Goal: Transaction & Acquisition: Purchase product/service

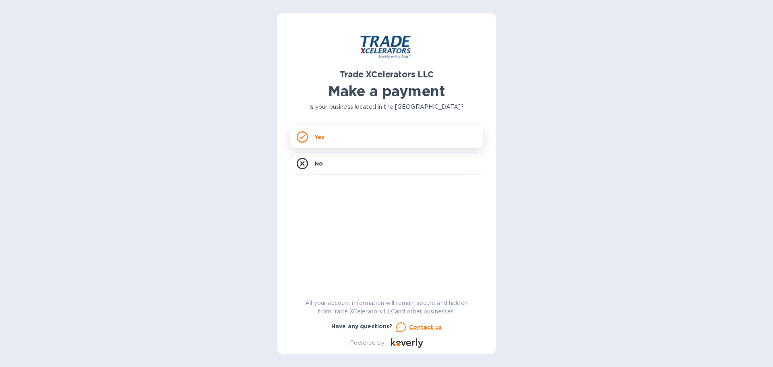
click at [313, 129] on div "Yes" at bounding box center [386, 137] width 193 height 23
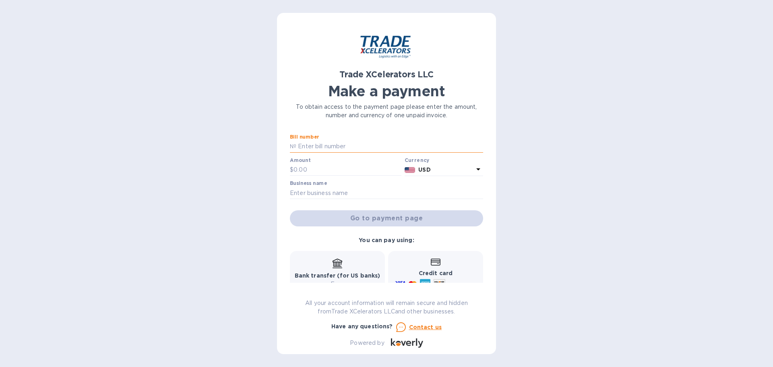
click at [340, 147] on input "text" at bounding box center [389, 147] width 187 height 12
paste input "WHLC 026F530137"
type input "WHLC 026F530137"
click at [321, 170] on input "text" at bounding box center [348, 170] width 108 height 12
click at [315, 167] on input "15" at bounding box center [348, 170] width 108 height 12
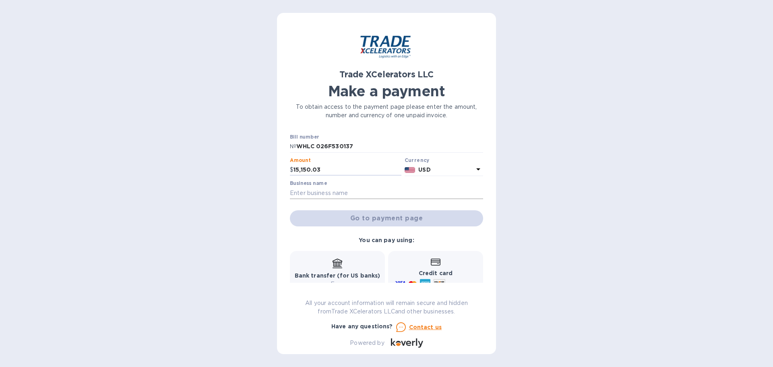
type input "15,150.03"
click at [353, 188] on input "text" at bounding box center [386, 193] width 193 height 12
type input "Venado Creek Operating, LLC"
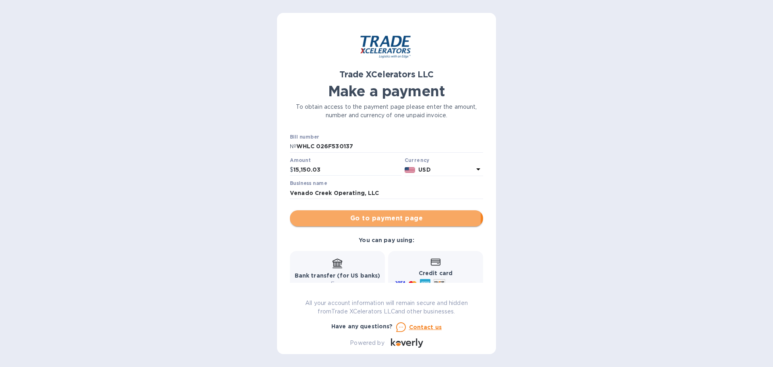
click at [369, 218] on span "Go to payment page" at bounding box center [386, 218] width 180 height 10
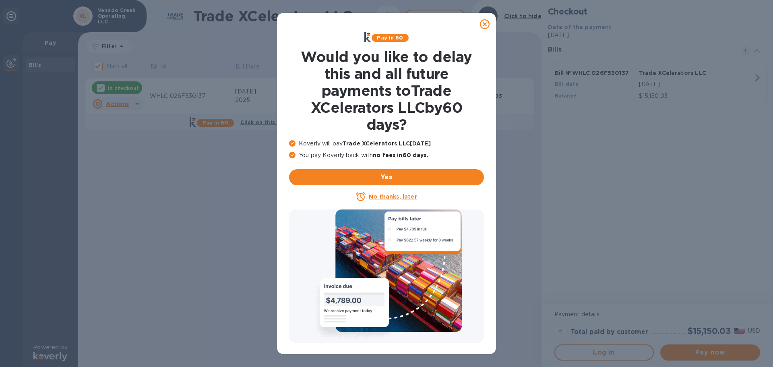
click at [484, 25] on icon at bounding box center [485, 24] width 10 height 10
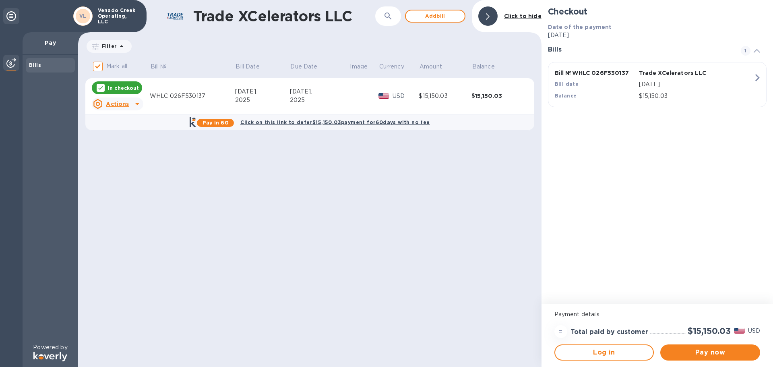
click at [392, 191] on div "Trade XCelerators LLC ​ Add [PERSON_NAME] to hide Filter Amount Mark all Bill №…" at bounding box center [309, 183] width 463 height 367
click at [699, 354] on span "Pay now" at bounding box center [710, 353] width 87 height 10
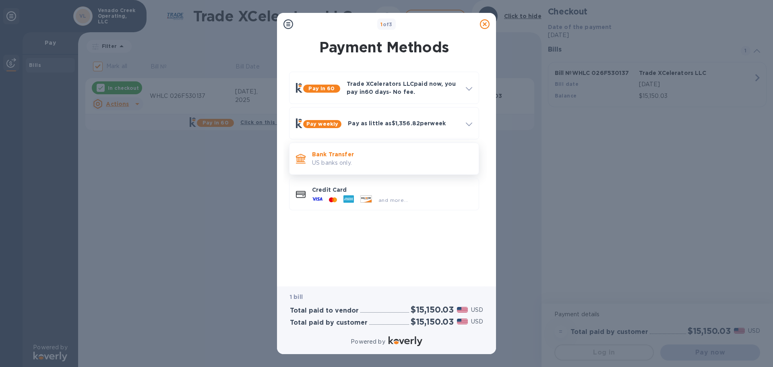
click at [341, 159] on p "US banks only." at bounding box center [392, 163] width 160 height 8
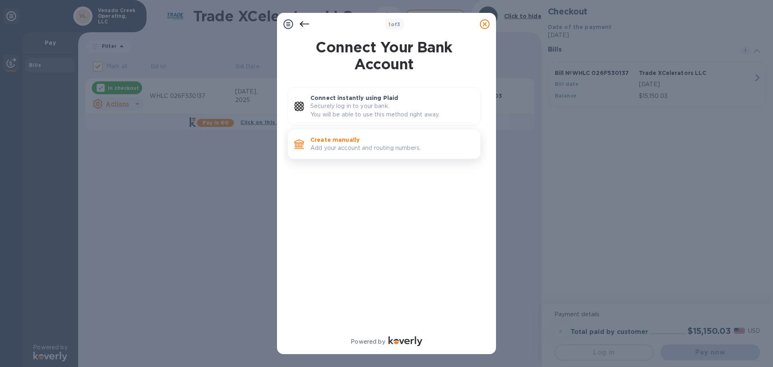
click at [385, 150] on p "Add your account and routing numbers." at bounding box center [391, 148] width 163 height 8
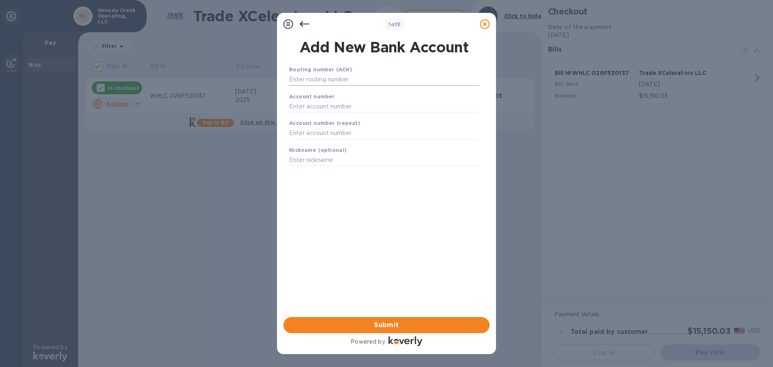
click at [352, 85] on input "text" at bounding box center [384, 80] width 190 height 12
click at [315, 79] on input "text" at bounding box center [384, 80] width 190 height 12
type input "313192647"
type input "0181461137"
click at [375, 146] on input "text" at bounding box center [384, 143] width 190 height 12
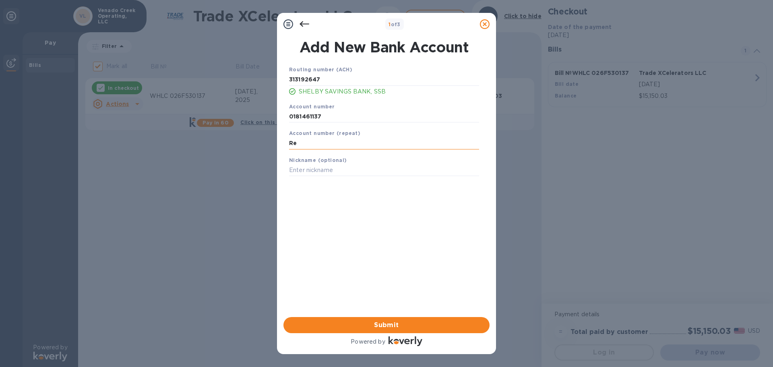
type input "R"
type input "0181461137"
type input "R"
click at [383, 326] on span "Submit" at bounding box center [386, 325] width 193 height 10
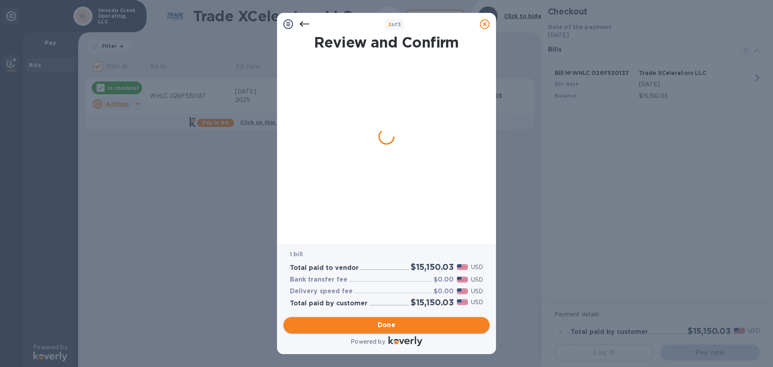
click at [381, 325] on span "Done" at bounding box center [387, 325] width 18 height 10
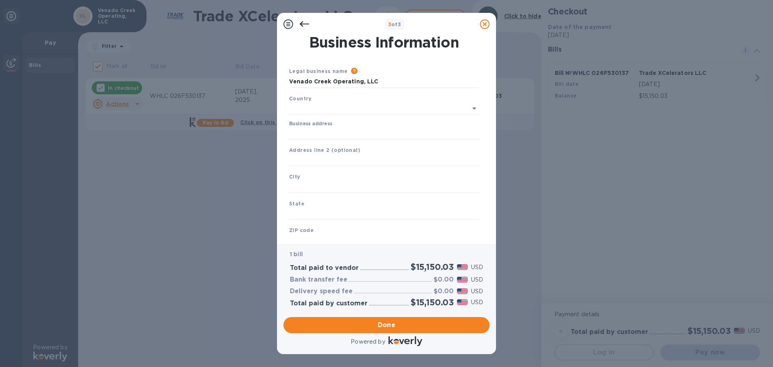
type input "[GEOGRAPHIC_DATA]"
drag, startPoint x: 337, startPoint y: 132, endPoint x: 348, endPoint y: 138, distance: 12.6
click at [337, 132] on input "Business address" at bounding box center [384, 132] width 190 height 12
type input "[STREET_ADDRESS]"
drag, startPoint x: 378, startPoint y: 80, endPoint x: 252, endPoint y: 85, distance: 125.4
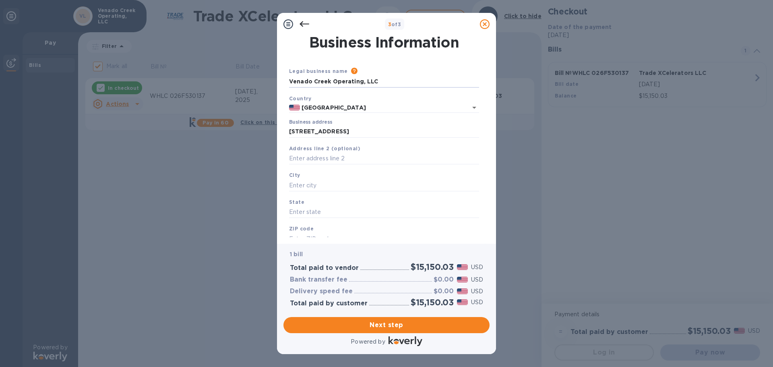
click at [249, 76] on div "3 of 3 Business Information Legal business name Please provide the legal name t…" at bounding box center [386, 183] width 773 height 367
type input "Renewable Thermal Solutions, LLC"
type input "Center"
type input "[GEOGRAPHIC_DATA]"
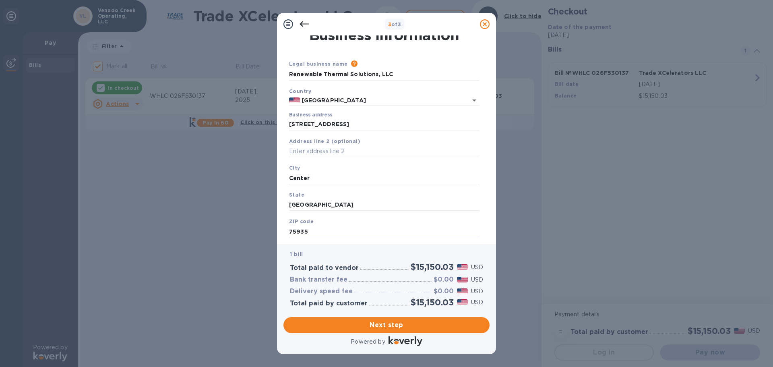
type input "75935"
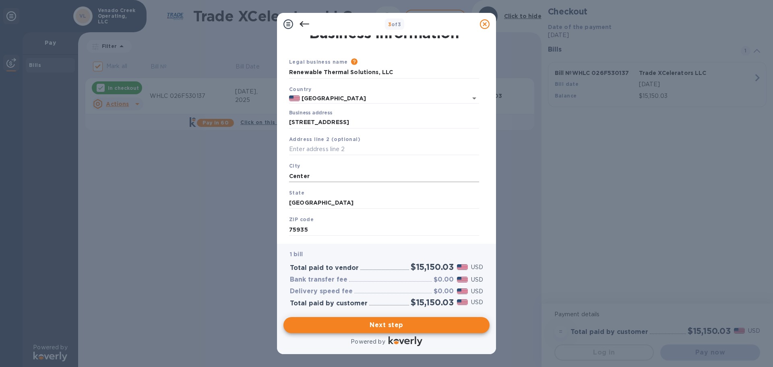
scroll to position [0, 0]
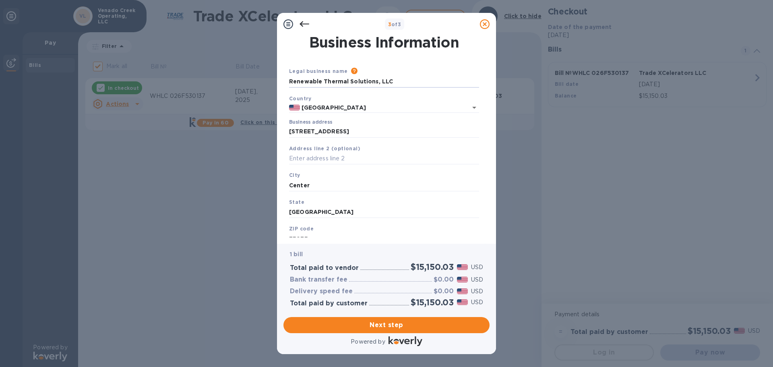
drag, startPoint x: 400, startPoint y: 80, endPoint x: 203, endPoint y: 75, distance: 197.4
click at [244, 70] on div "3 of 3 Business Information Legal business name Please provide the legal name t…" at bounding box center [386, 183] width 773 height 367
type input "Venado Creek Operating, LLC"
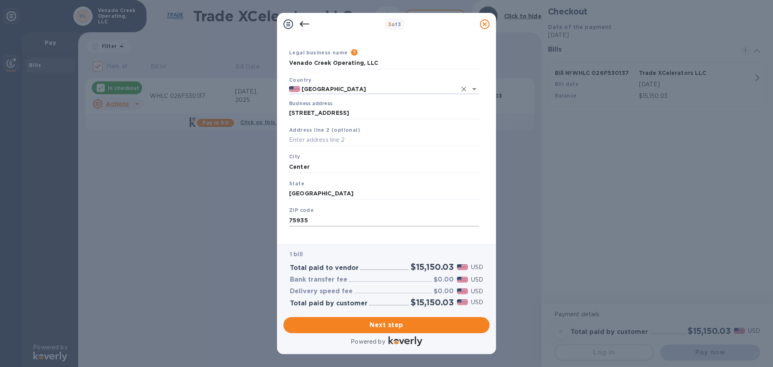
scroll to position [27, 0]
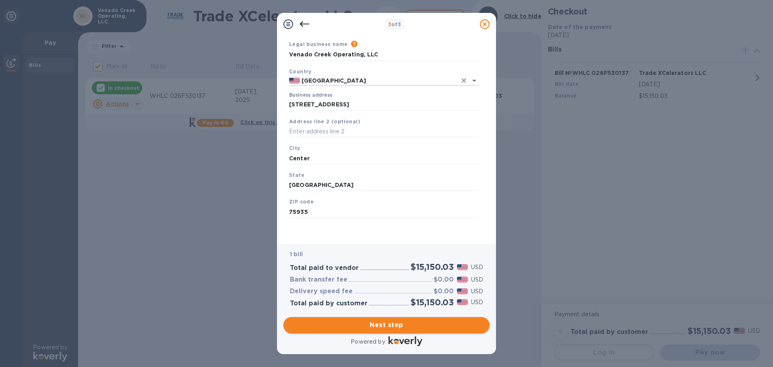
click at [388, 322] on span "Next step" at bounding box center [386, 325] width 193 height 10
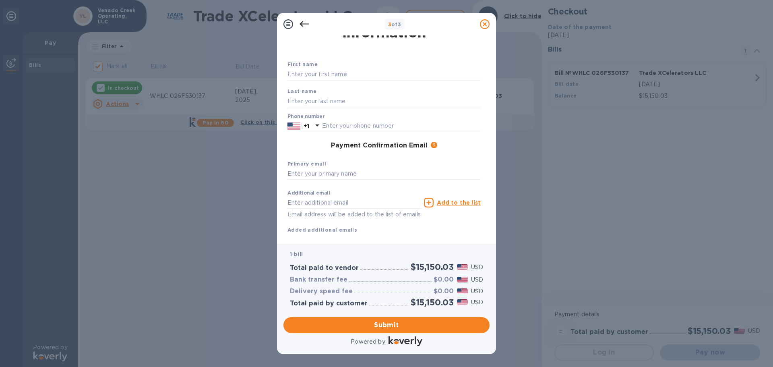
click at [351, 68] on div "First name" at bounding box center [384, 70] width 200 height 27
click at [376, 75] on input "text" at bounding box center [384, 74] width 193 height 12
type input "[PERSON_NAME]"
type input "9365984144"
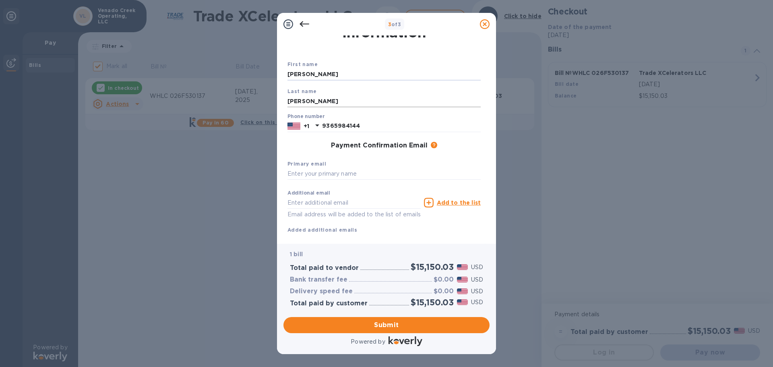
type input "[EMAIL_ADDRESS][DOMAIN_NAME]"
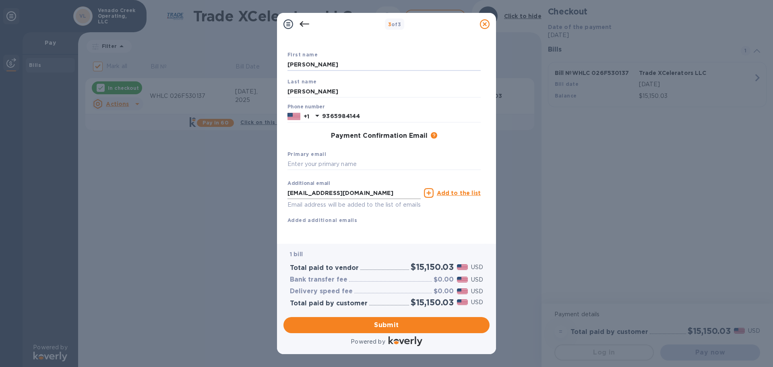
scroll to position [46, 0]
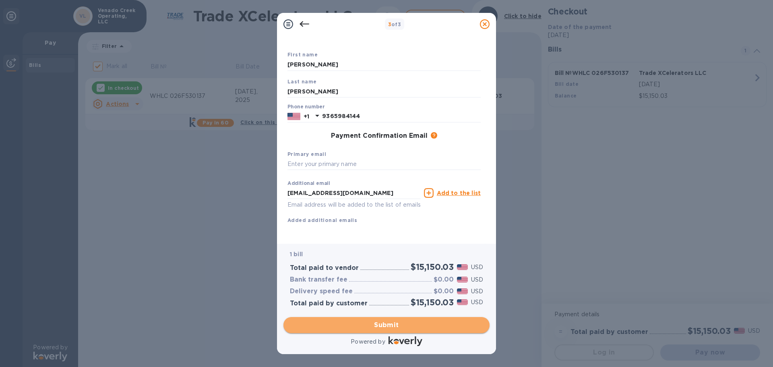
click at [383, 325] on span "Submit" at bounding box center [386, 325] width 193 height 10
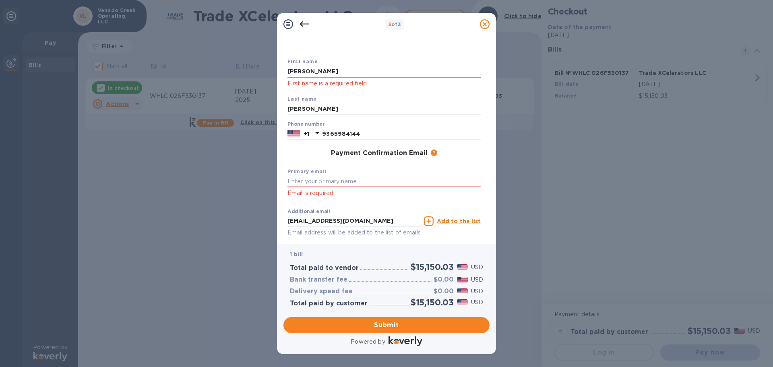
scroll to position [6, 0]
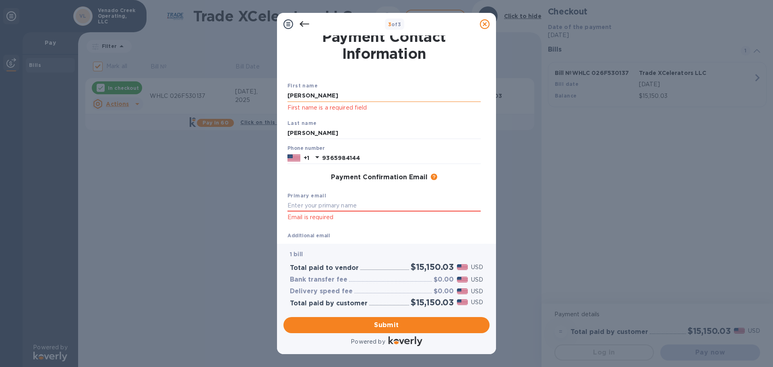
click at [308, 99] on input "[PERSON_NAME]" at bounding box center [384, 96] width 193 height 12
click at [628, 171] on div "3 of 3 Payment Contact Information First name [PERSON_NAME] First name is a req…" at bounding box center [386, 183] width 773 height 367
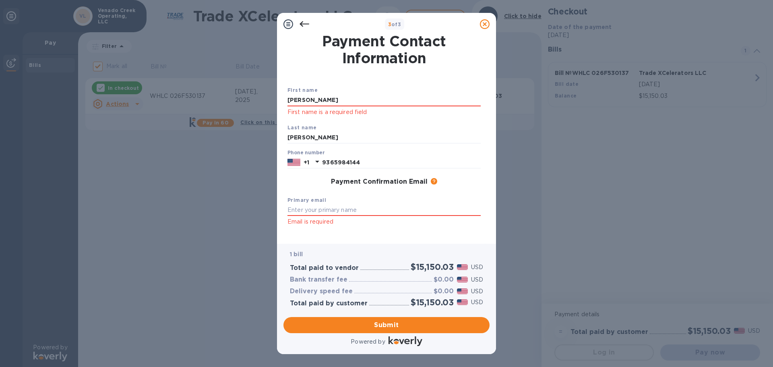
scroll to position [0, 0]
click at [328, 207] on input "text" at bounding box center [384, 211] width 193 height 12
type input "[EMAIL_ADDRESS][DOMAIN_NAME]"
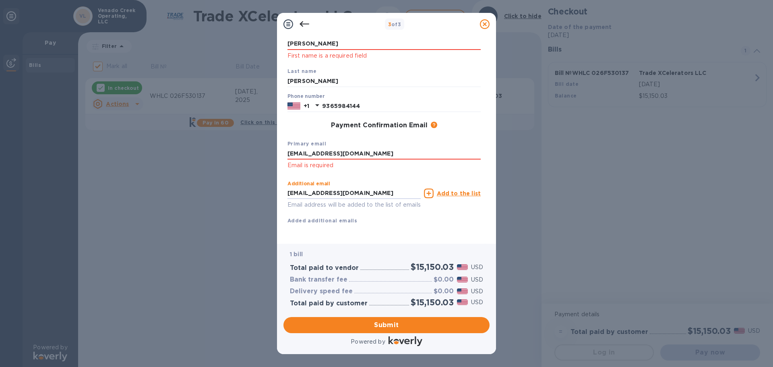
scroll to position [27, 0]
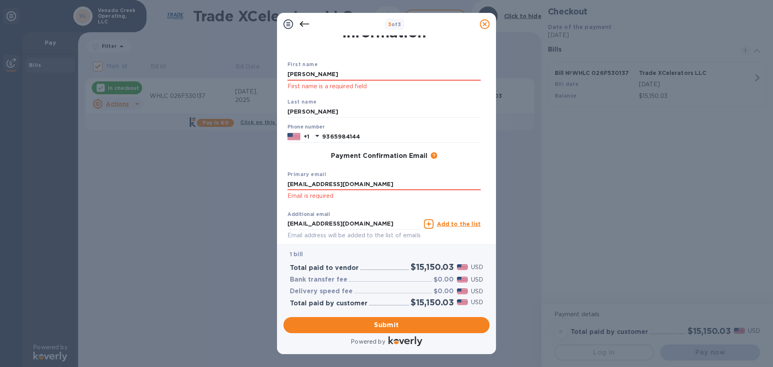
drag, startPoint x: 333, startPoint y: 184, endPoint x: 351, endPoint y: 203, distance: 26.2
click at [333, 184] on input "[EMAIL_ADDRESS][DOMAIN_NAME]" at bounding box center [384, 184] width 193 height 12
drag, startPoint x: 360, startPoint y: 186, endPoint x: 200, endPoint y: 178, distance: 160.1
click at [200, 178] on div "3 of 3 Payment Contact Information First name [PERSON_NAME] First name is a req…" at bounding box center [386, 183] width 773 height 367
drag, startPoint x: 361, startPoint y: 223, endPoint x: 365, endPoint y: 224, distance: 4.6
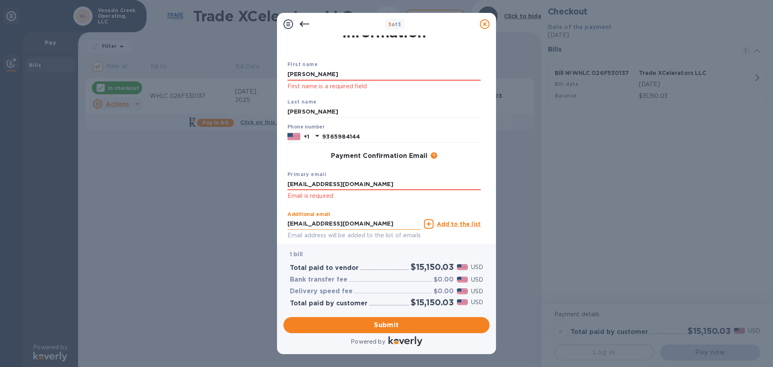
click at [361, 223] on input "[EMAIL_ADDRESS][DOMAIN_NAME]" at bounding box center [354, 224] width 133 height 12
drag, startPoint x: 442, startPoint y: 222, endPoint x: 437, endPoint y: 222, distance: 4.8
click at [442, 222] on u "Add to the list" at bounding box center [459, 224] width 44 height 6
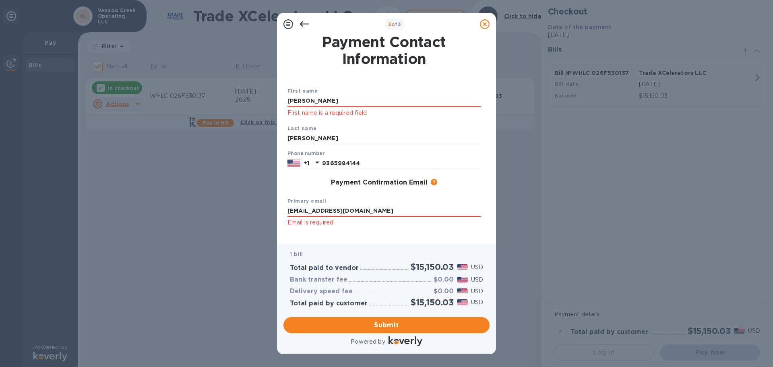
scroll to position [0, 0]
click at [370, 211] on input "[EMAIL_ADDRESS][DOMAIN_NAME]" at bounding box center [384, 211] width 193 height 12
click at [371, 324] on span "Submit" at bounding box center [386, 325] width 193 height 10
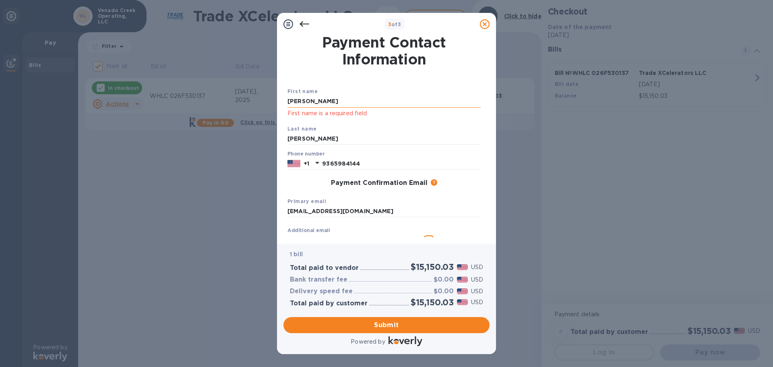
click at [326, 99] on input "[PERSON_NAME]" at bounding box center [384, 101] width 193 height 12
type input "J"
type input "[PERSON_NAME]"
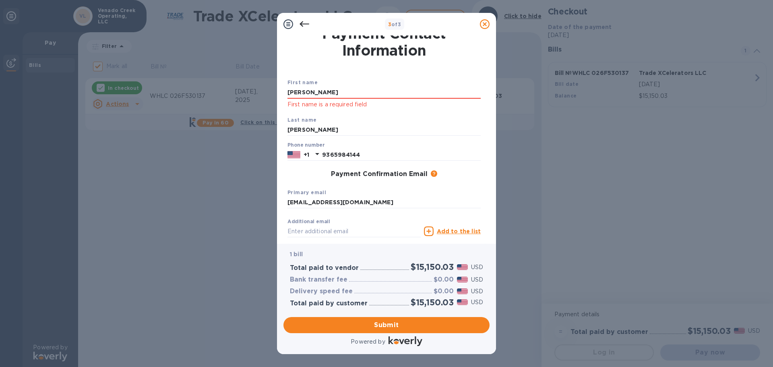
click at [349, 102] on p "First name is a required field" at bounding box center [384, 104] width 193 height 9
click at [320, 97] on input "[PERSON_NAME]" at bounding box center [384, 93] width 193 height 12
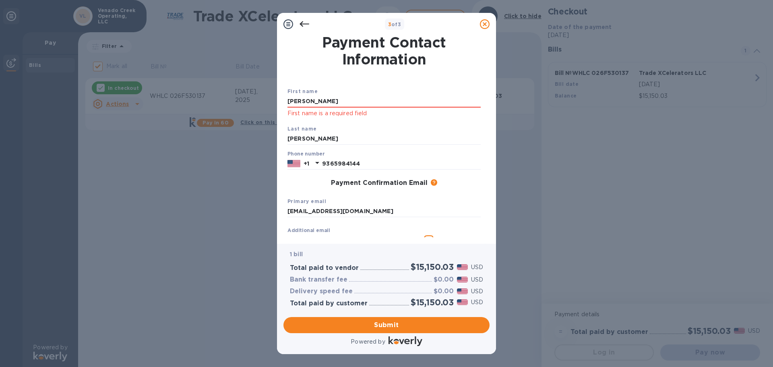
scroll to position [72, 0]
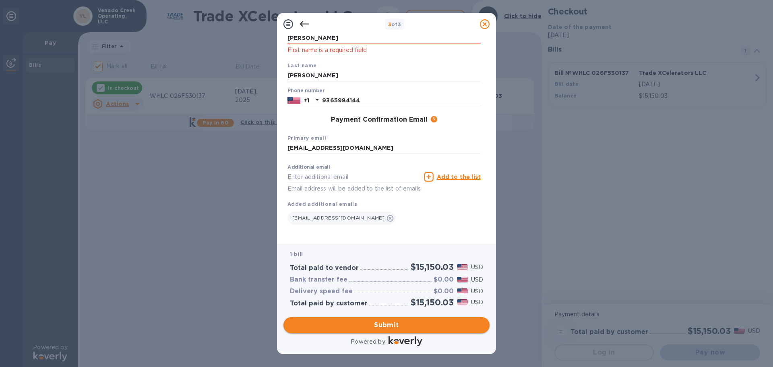
click at [389, 323] on span "Submit" at bounding box center [386, 325] width 193 height 10
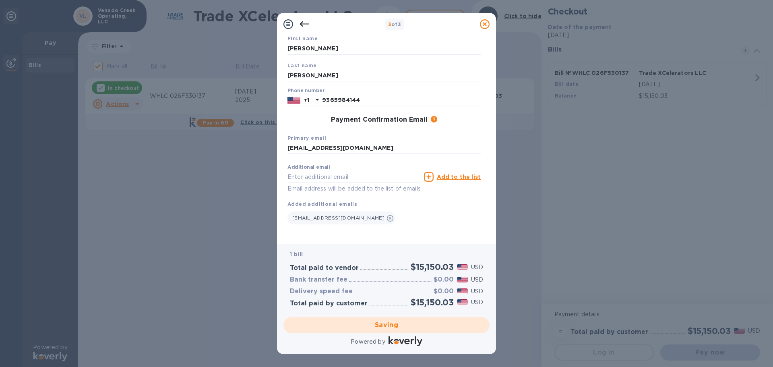
checkbox input "false"
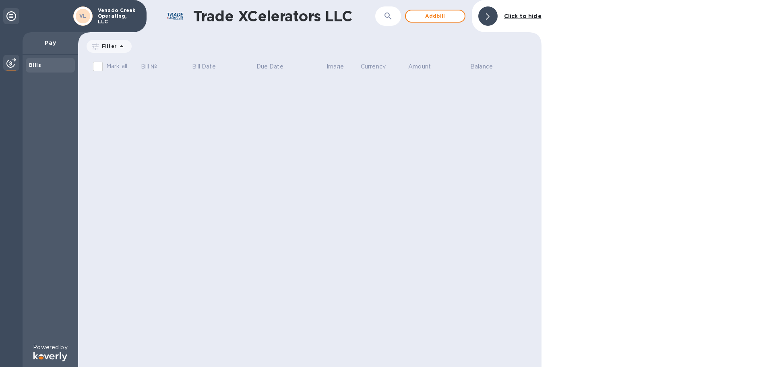
click at [32, 65] on b "Bills" at bounding box center [35, 65] width 12 height 6
click at [47, 42] on p "Pay" at bounding box center [50, 43] width 43 height 8
click at [108, 12] on p "Venado Creek Operating, LLC" at bounding box center [118, 16] width 40 height 17
click at [14, 62] on img at bounding box center [11, 63] width 10 height 10
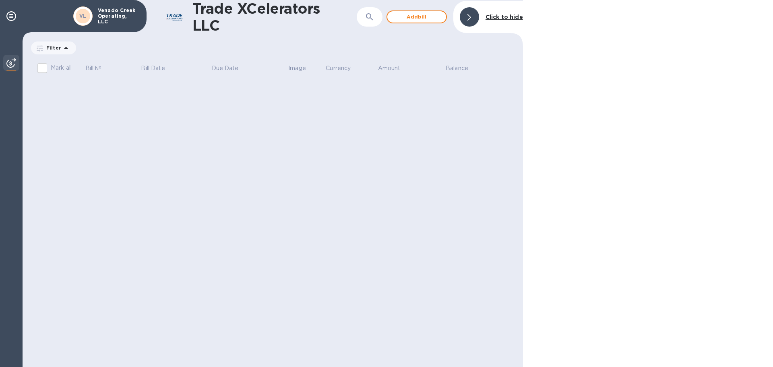
click at [509, 16] on b "Click to hide" at bounding box center [504, 17] width 37 height 6
